Goal: Task Accomplishment & Management: Manage account settings

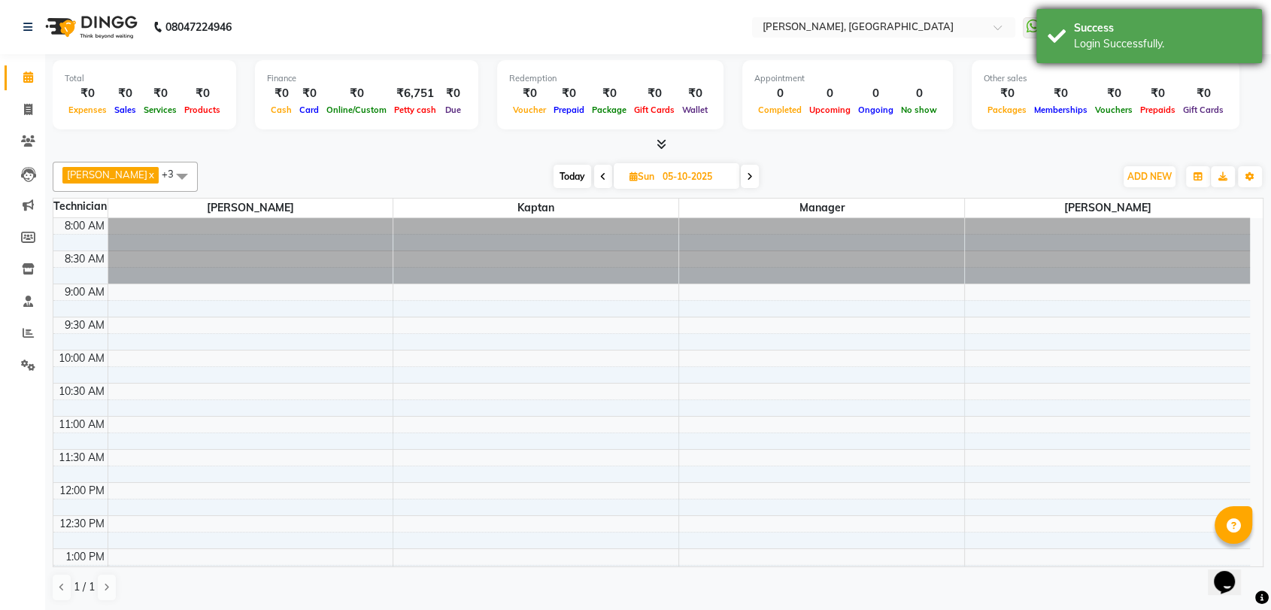
click at [1117, 32] on div "Success" at bounding box center [1162, 28] width 177 height 16
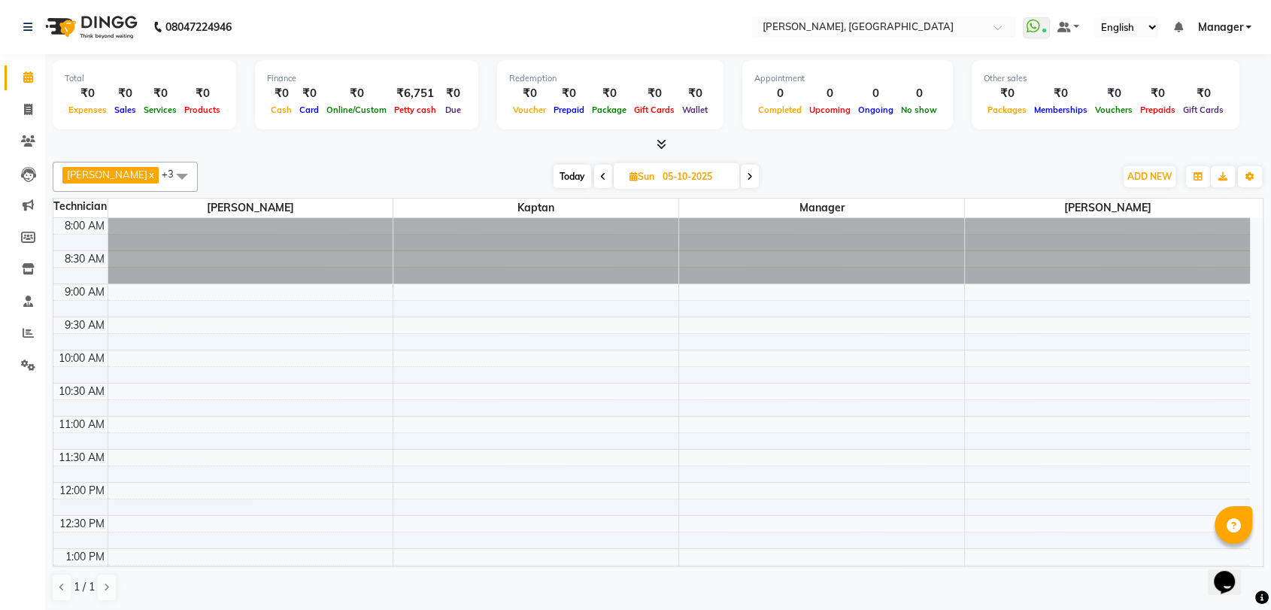
click at [1199, 23] on span "Manager" at bounding box center [1219, 28] width 45 height 16
click at [1169, 106] on link "Sign out" at bounding box center [1175, 103] width 138 height 23
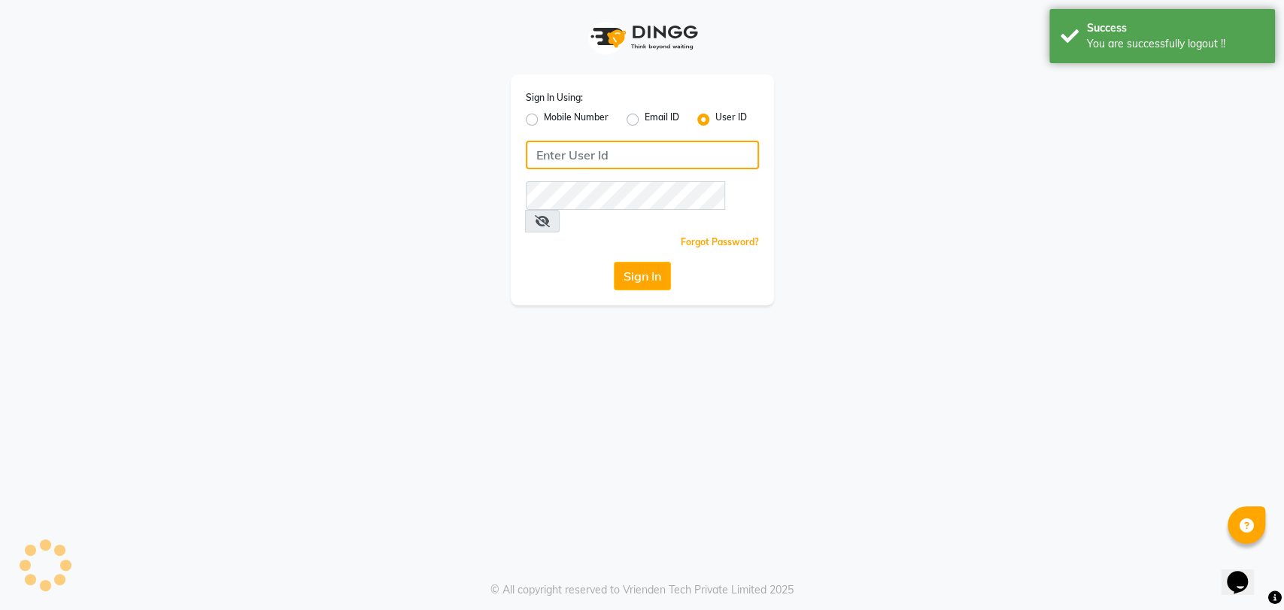
type input "9850407724"
